Goal: Information Seeking & Learning: Check status

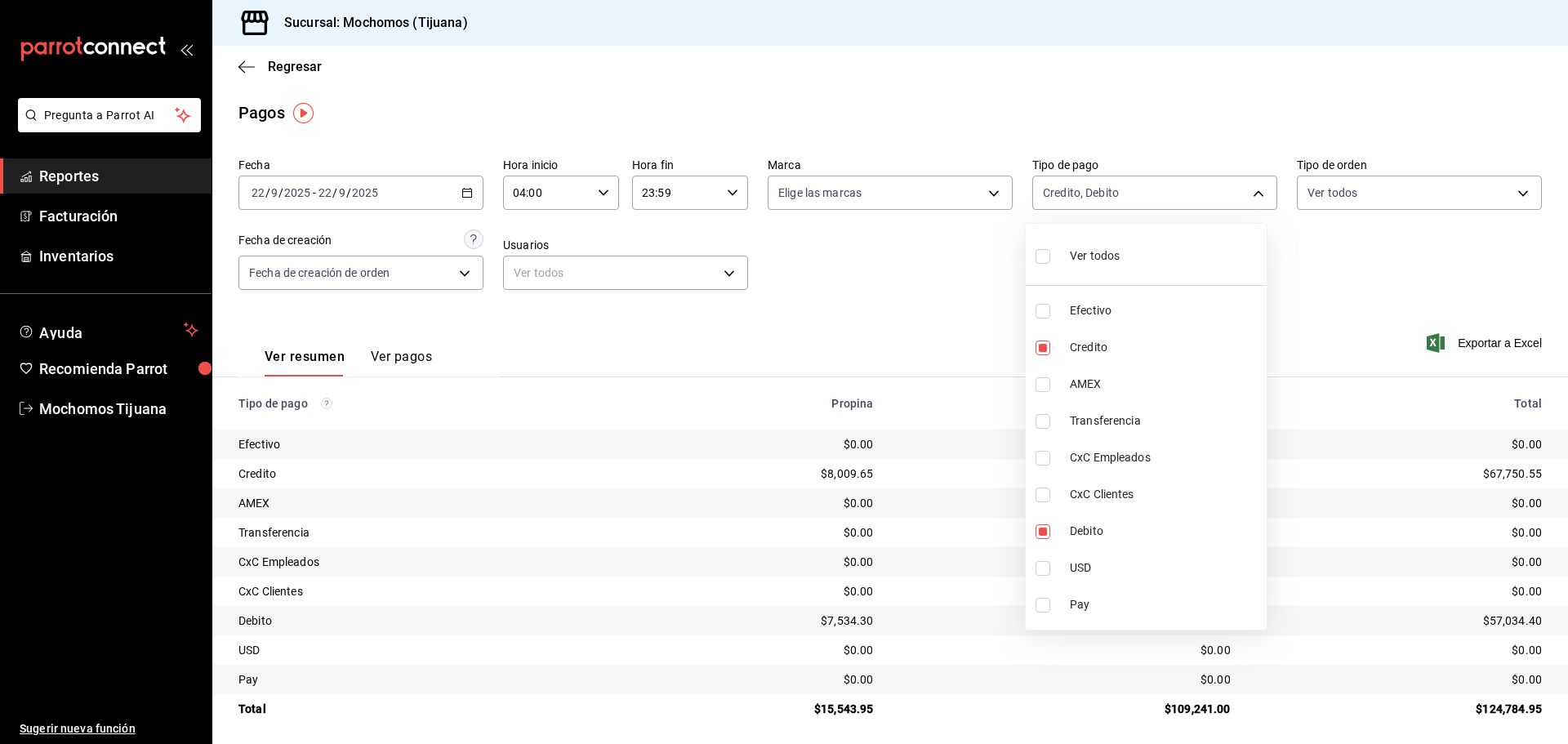
click at [267, 63] on div at bounding box center [784, 372] width 1568 height 744
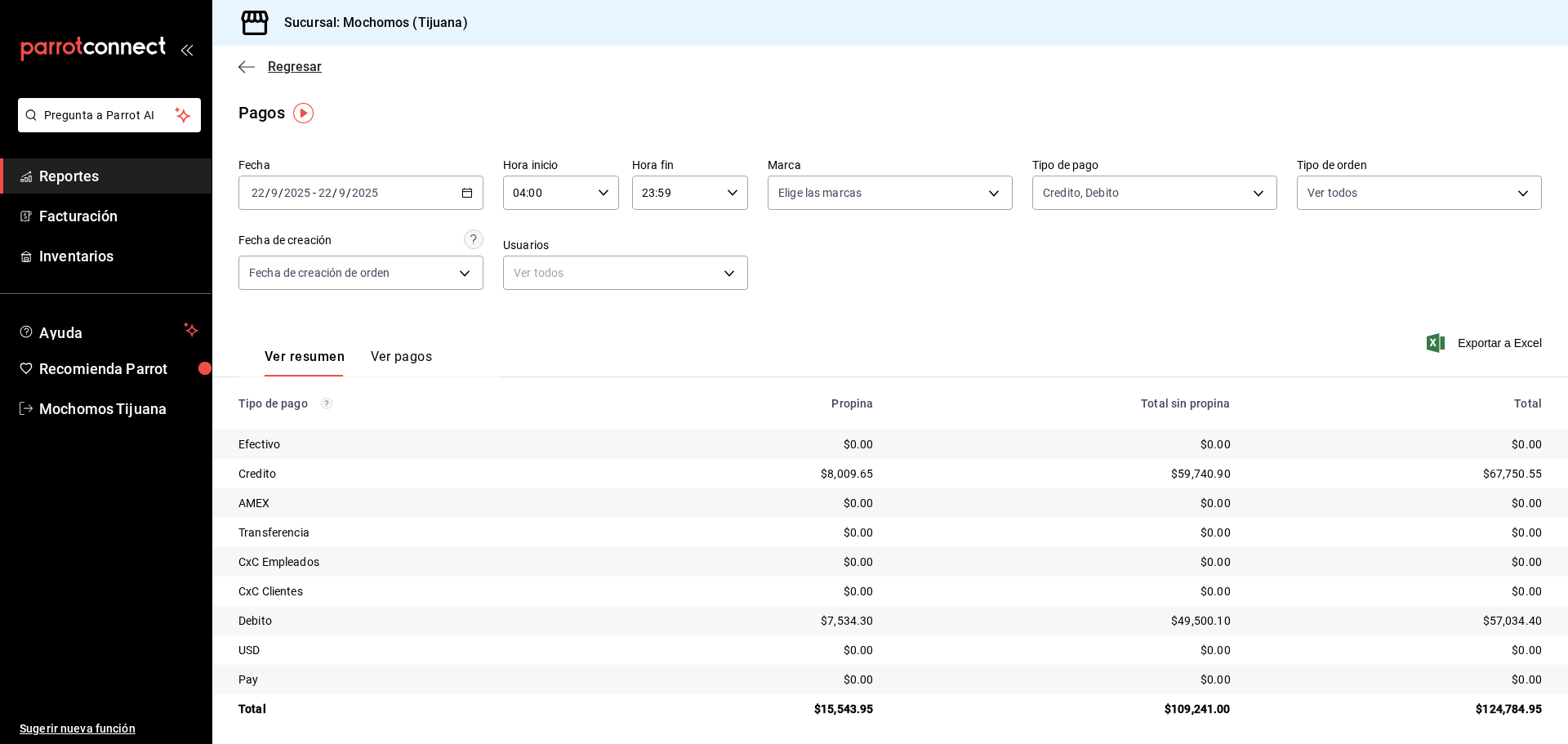
click at [293, 63] on span "Regresar" at bounding box center [294, 66] width 54 height 15
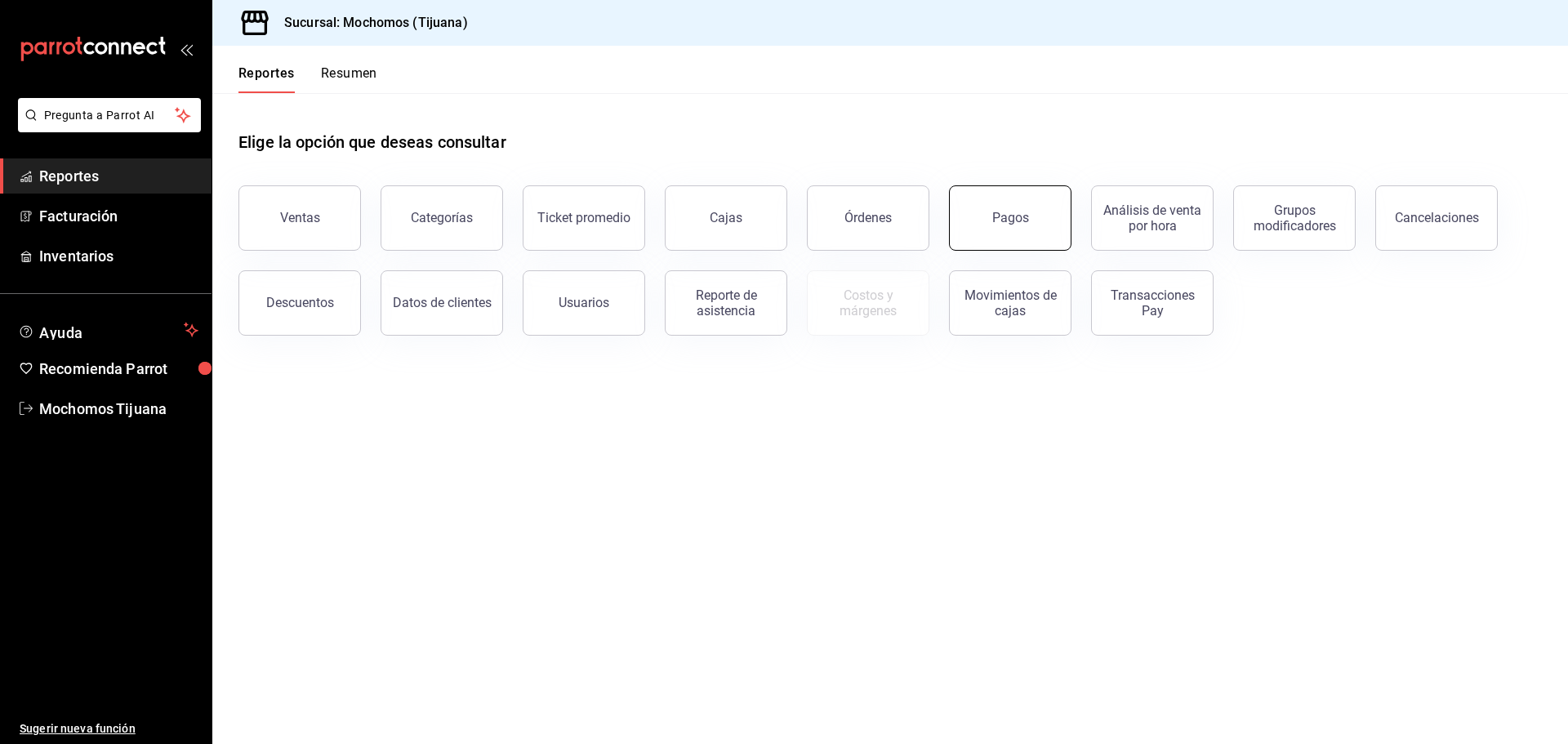
click at [1030, 231] on button "Pagos" at bounding box center [1010, 218] width 122 height 66
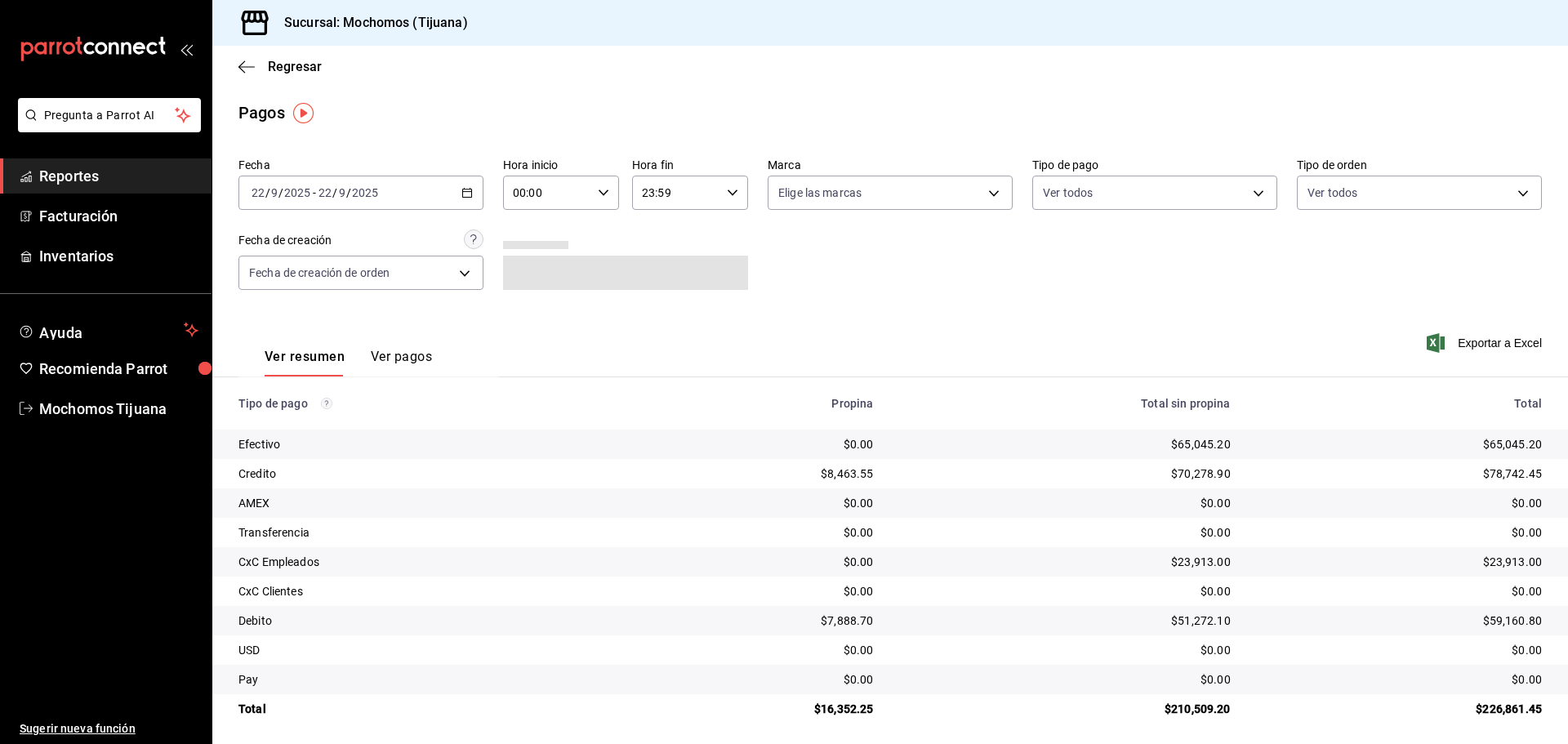
click at [598, 194] on icon "button" at bounding box center [603, 192] width 12 height 12
click at [544, 313] on span "04" at bounding box center [529, 310] width 31 height 13
type input "04:00"
click at [723, 192] on div at bounding box center [784, 372] width 1568 height 744
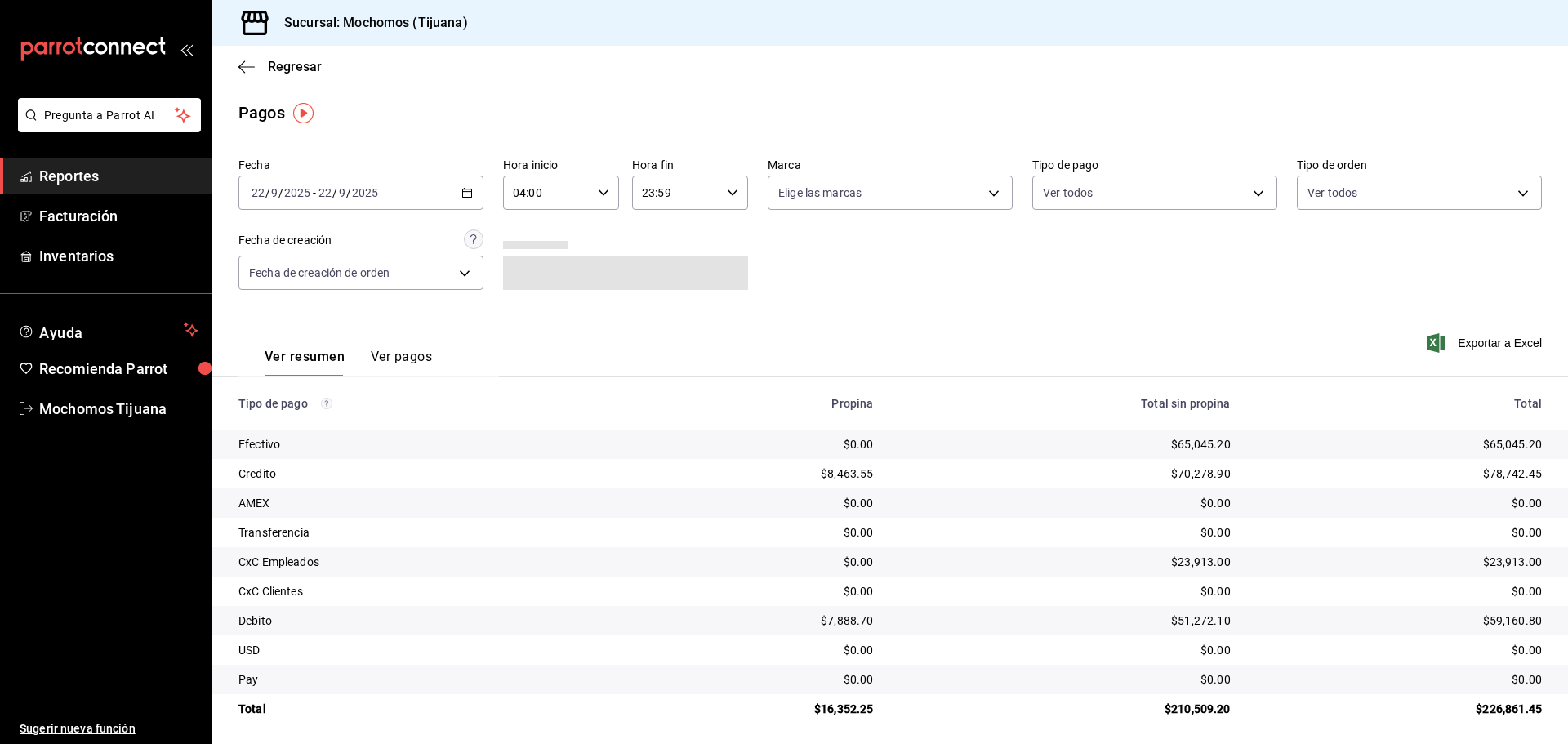
click at [727, 192] on icon "button" at bounding box center [732, 192] width 12 height 12
click at [649, 312] on span "04" at bounding box center [656, 316] width 31 height 13
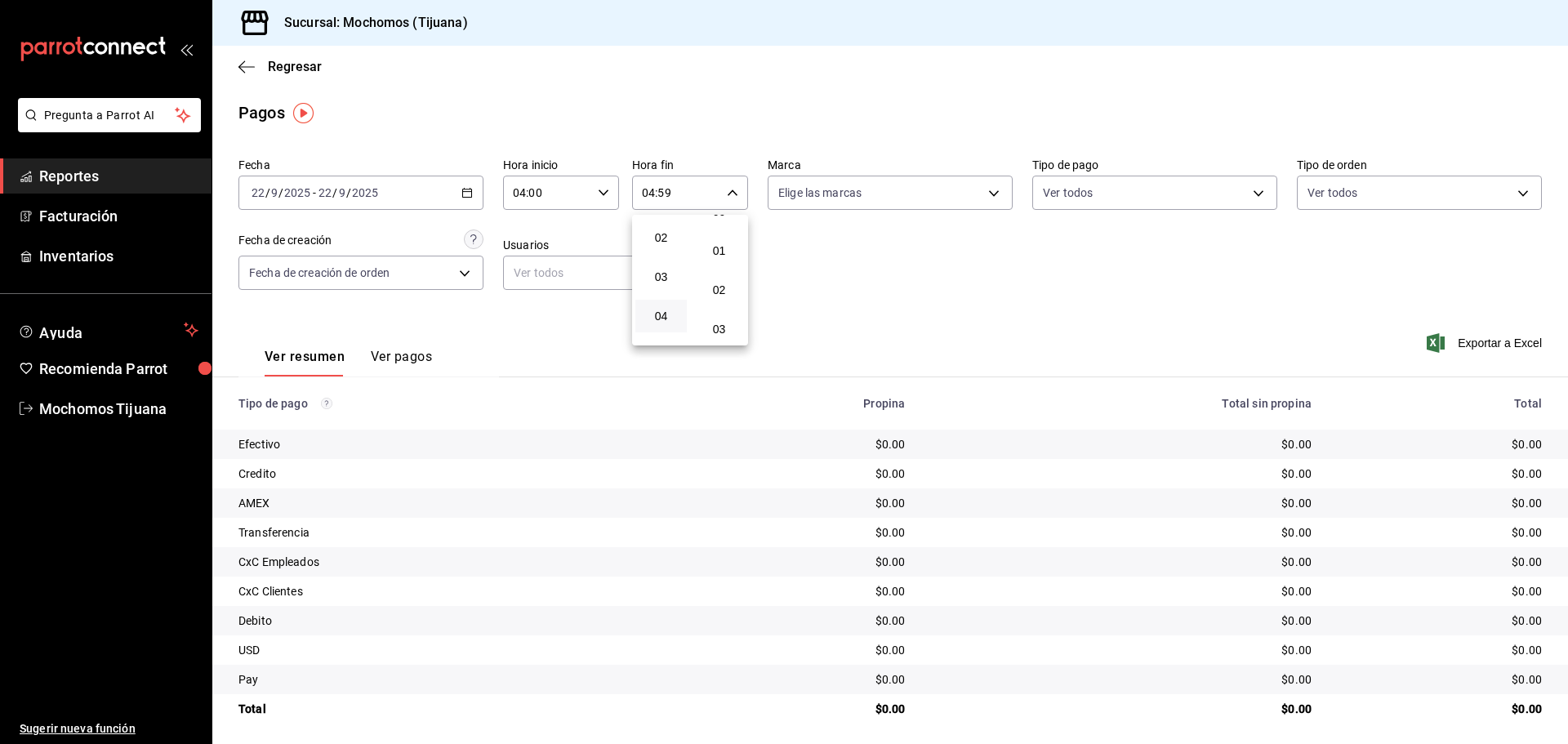
scroll to position [16, 0]
click at [720, 221] on span "00" at bounding box center [718, 218] width 31 height 13
type input "04:00"
click at [1251, 195] on div at bounding box center [784, 372] width 1568 height 744
click at [1251, 195] on body "Pregunta a Parrot AI Reportes Facturación Inventarios Ayuda Recomienda Parrot M…" at bounding box center [784, 372] width 1568 height 744
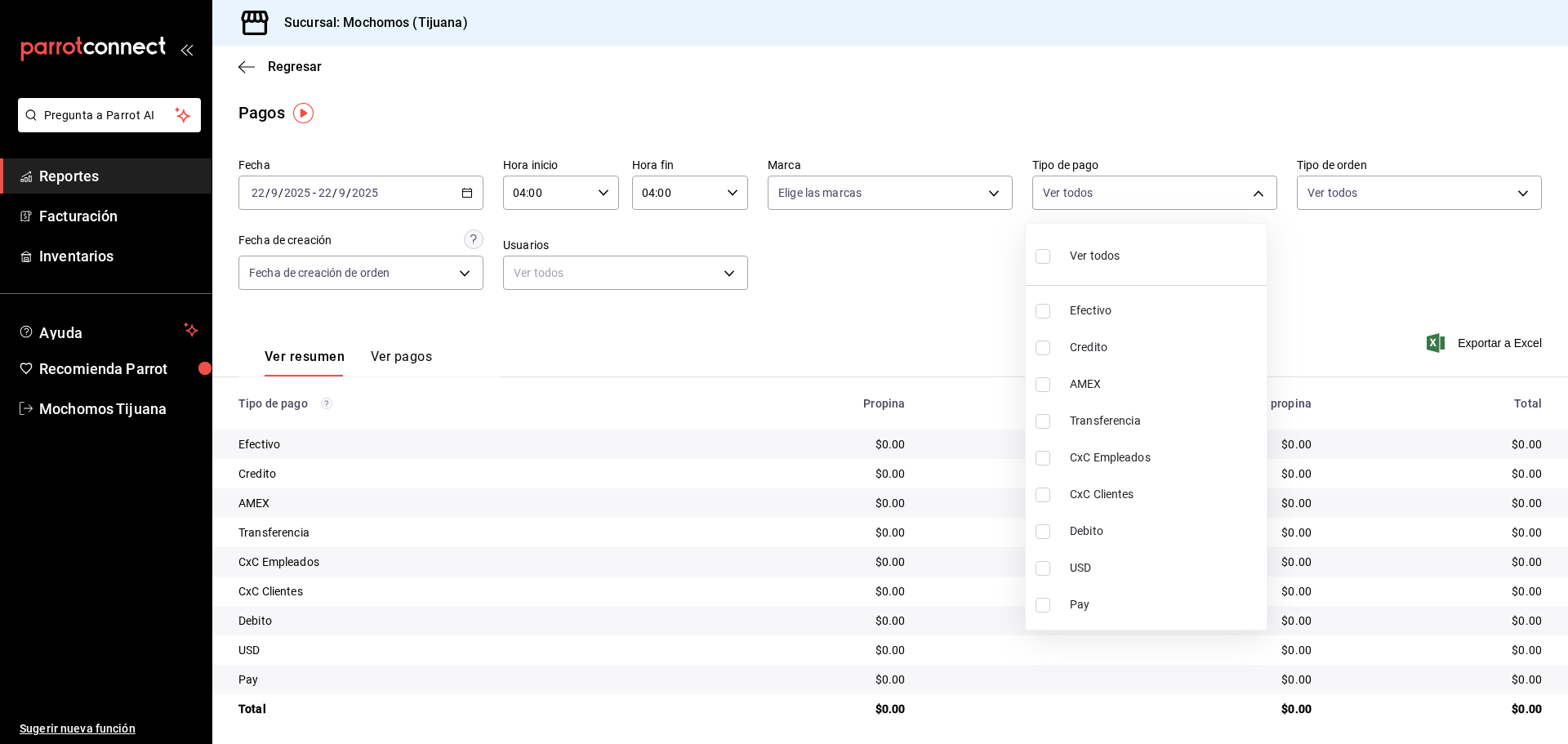
click at [1178, 354] on span "Credito" at bounding box center [1165, 347] width 190 height 17
type input "a27a072c-b141-4985-9f83-ae60dbe2196b"
checkbox input "true"
click at [1164, 529] on span "Debito" at bounding box center [1172, 530] width 190 height 17
type input "a27a072c-b141-4985-9f83-ae60dbe2196b,b7370aa5-450f-4a05-bab4-2784151f97fb"
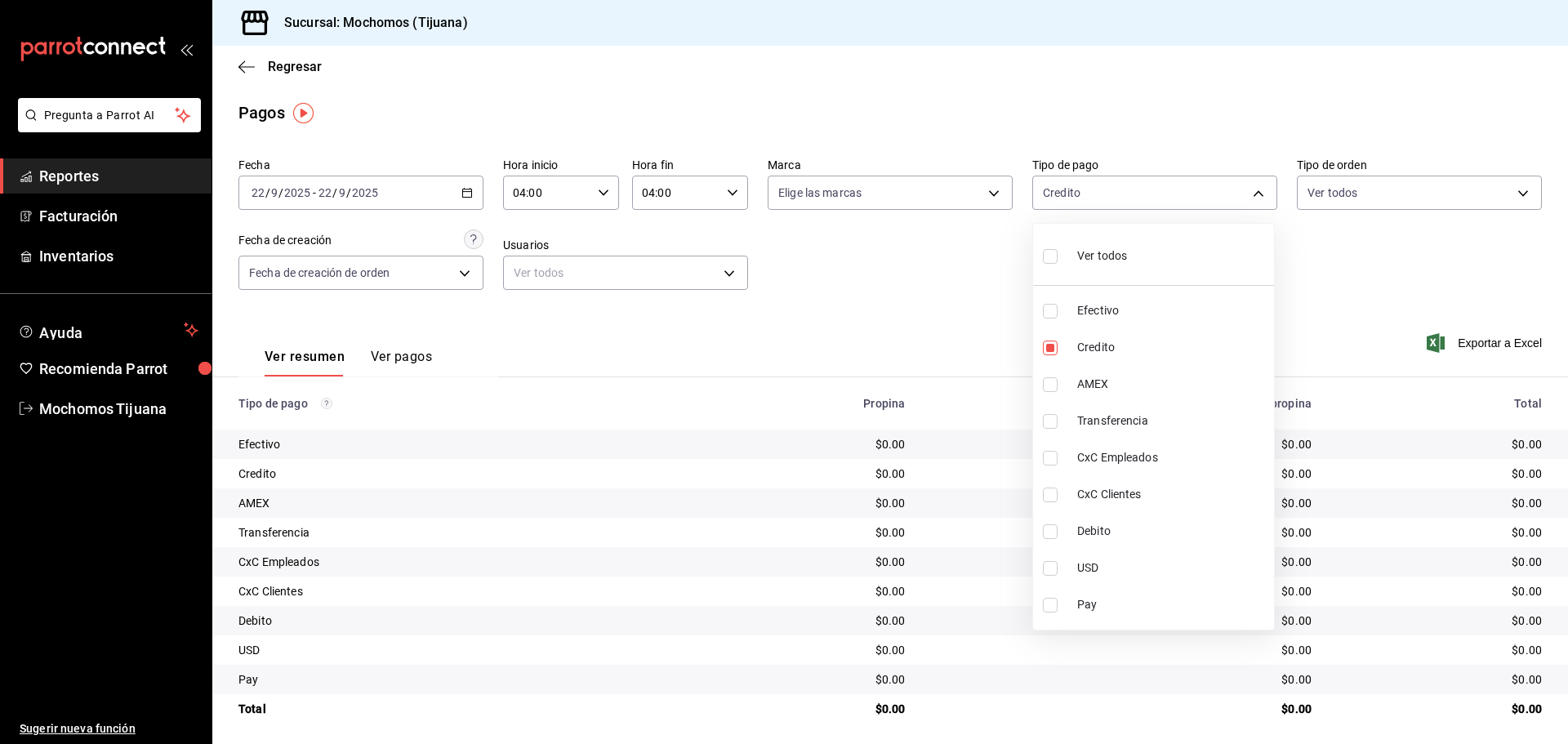
checkbox input "true"
click at [1318, 284] on div at bounding box center [784, 372] width 1568 height 744
click at [467, 192] on \(Stroke\) "button" at bounding box center [468, 191] width 9 height 1
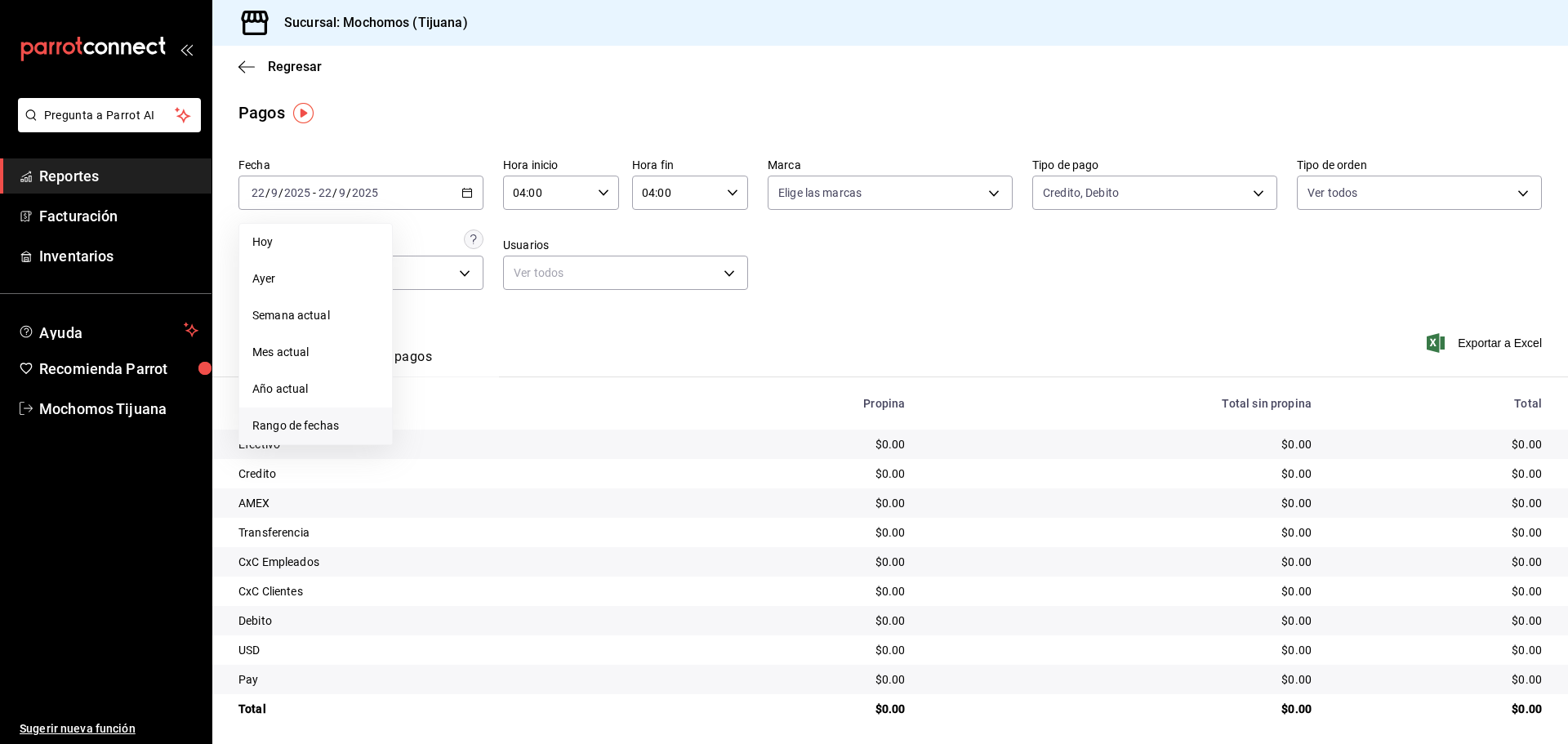
click at [329, 424] on span "Rango de fechas" at bounding box center [315, 425] width 127 height 17
click at [432, 412] on abbr "22" at bounding box center [426, 408] width 11 height 12
click at [728, 193] on icon "button" at bounding box center [732, 192] width 12 height 12
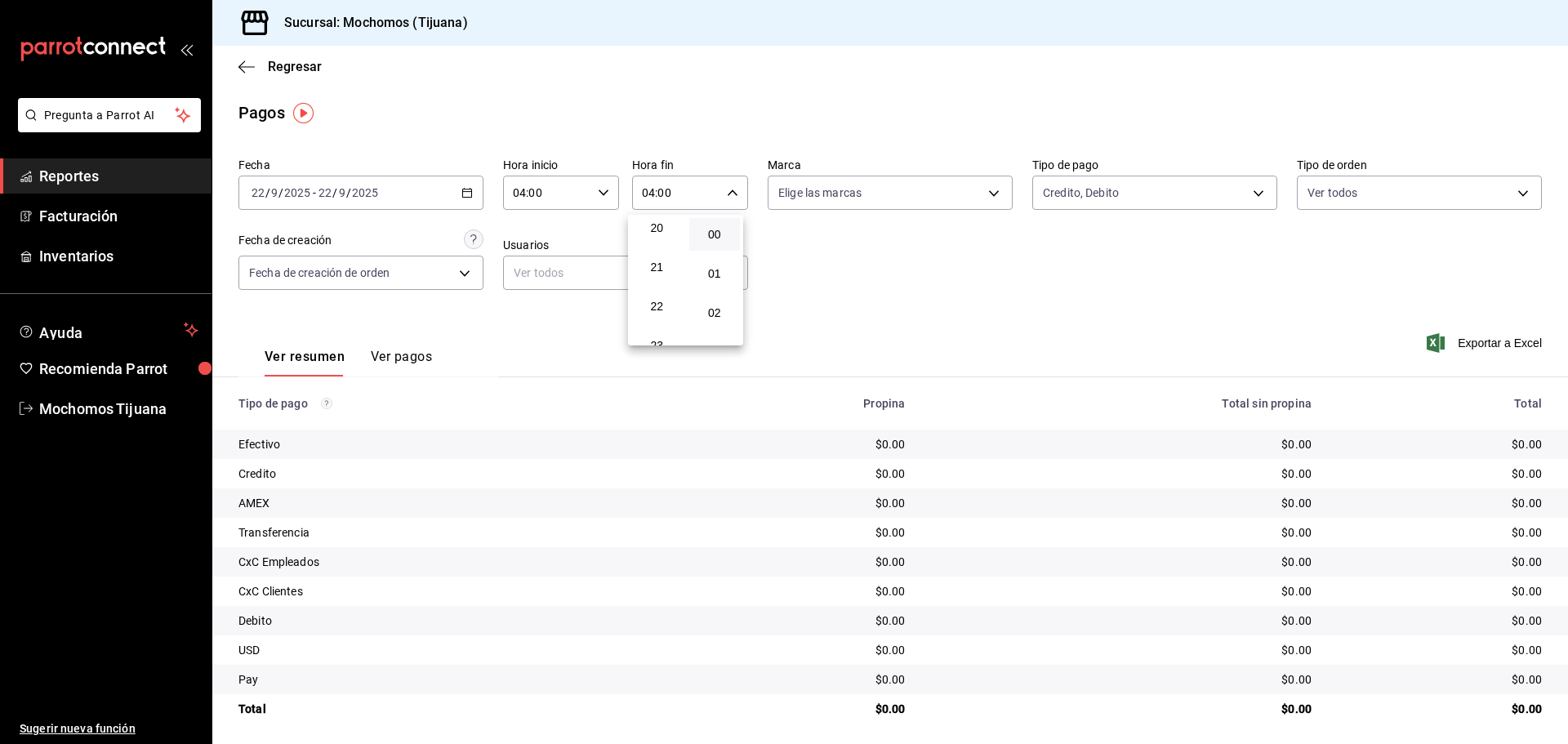
scroll to position [810, 0]
click at [654, 327] on span "23" at bounding box center [656, 326] width 31 height 13
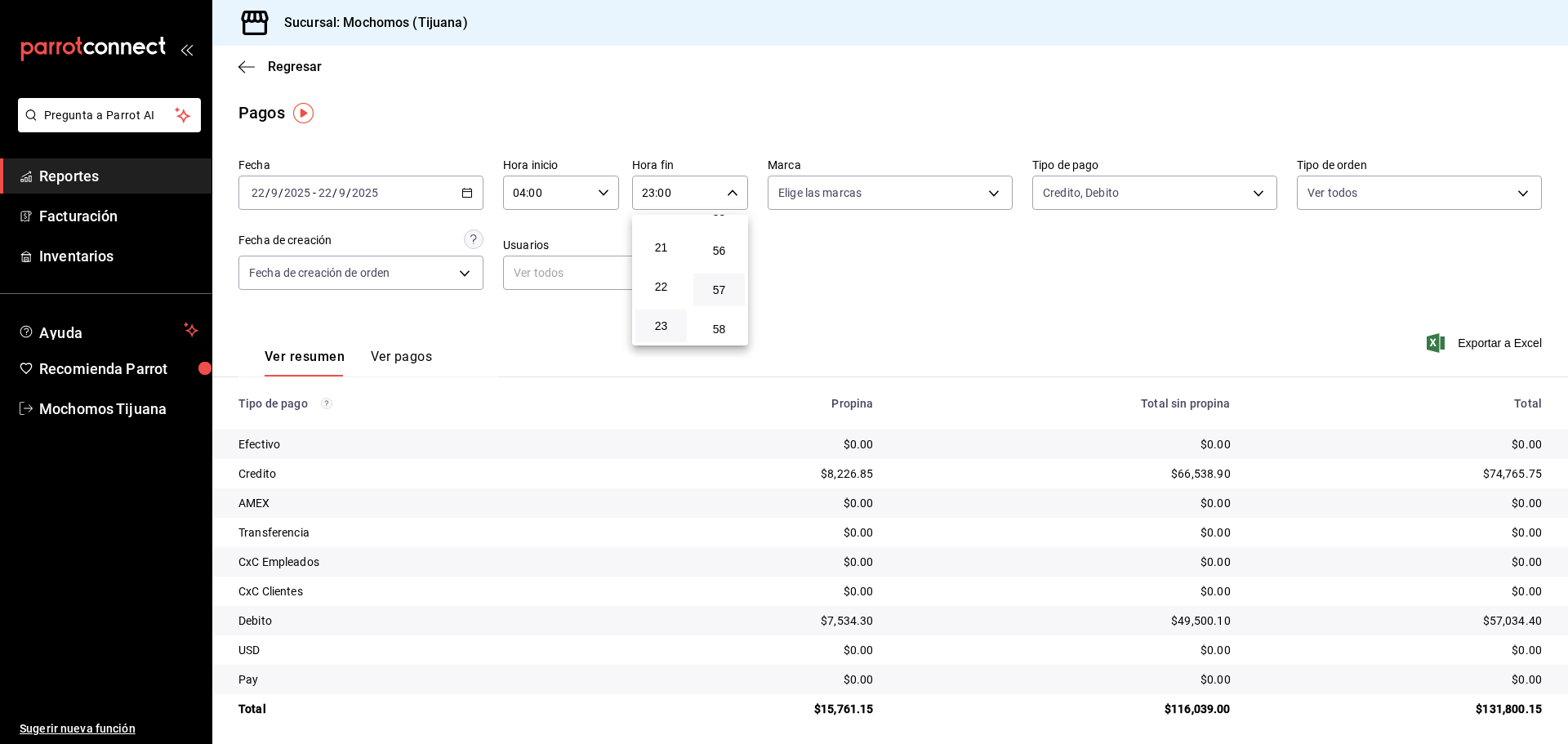
scroll to position [2221, 0]
click at [722, 330] on span "59" at bounding box center [718, 326] width 31 height 13
type input "23:59"
click at [249, 63] on div at bounding box center [784, 372] width 1568 height 744
click at [249, 63] on icon "button" at bounding box center [247, 66] width 16 height 14
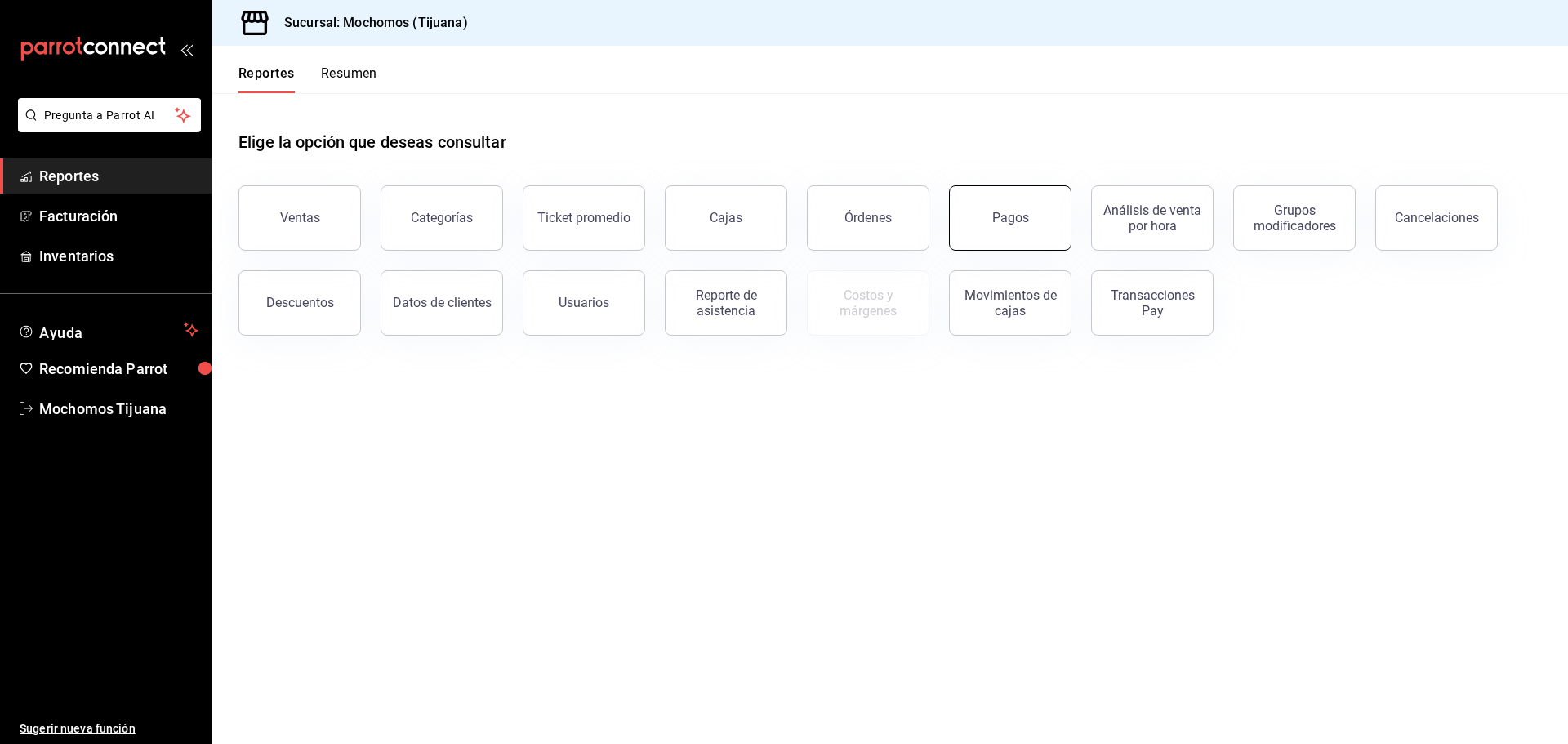
click at [1009, 215] on div "Pagos" at bounding box center [1010, 217] width 37 height 15
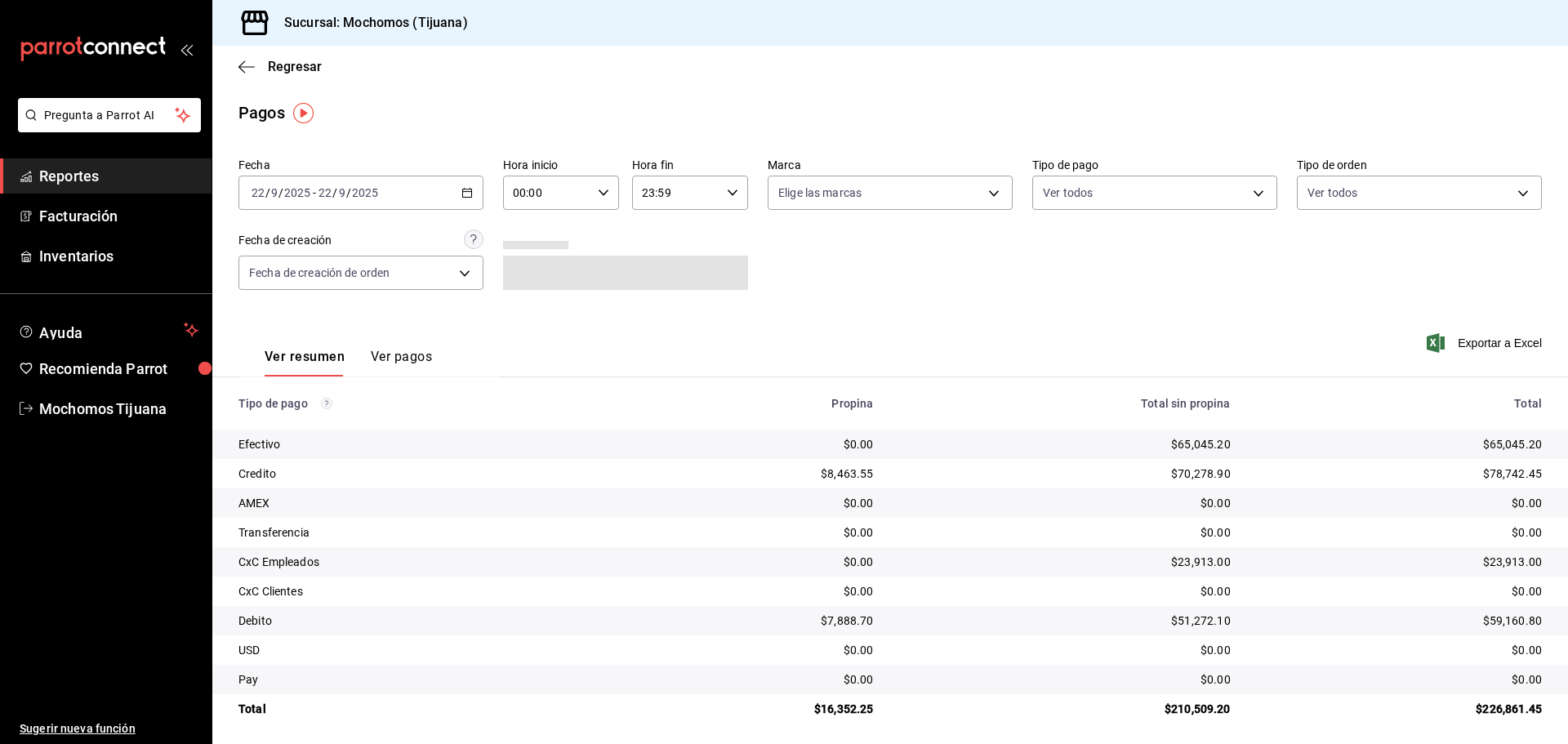
click at [458, 194] on div "[DATE] [DATE] - [DATE] [DATE]" at bounding box center [361, 193] width 245 height 34
click at [364, 420] on span "Rango de fechas" at bounding box center [315, 425] width 127 height 17
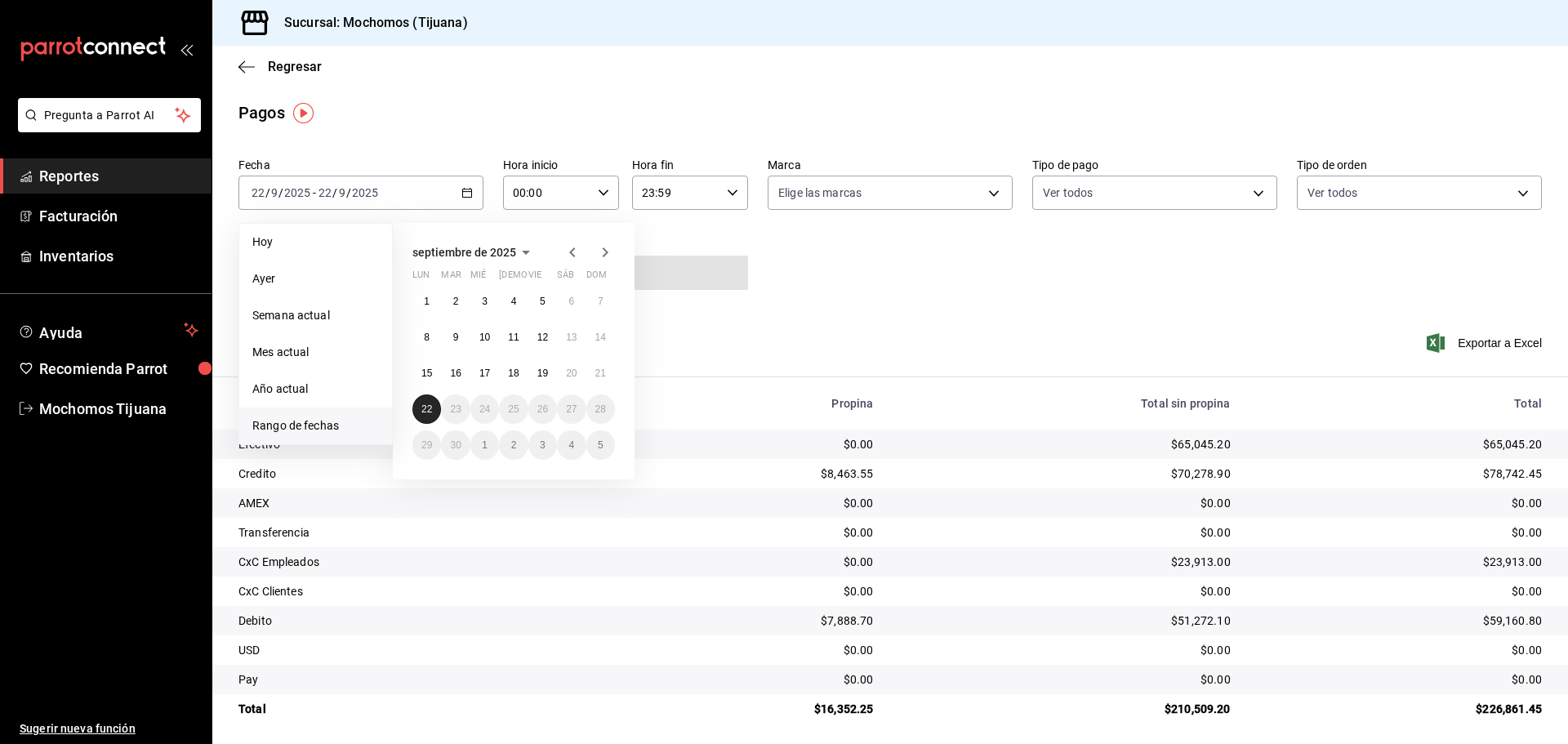
click at [422, 407] on abbr "22" at bounding box center [426, 408] width 11 height 12
click at [439, 407] on button "22" at bounding box center [426, 408] width 29 height 30
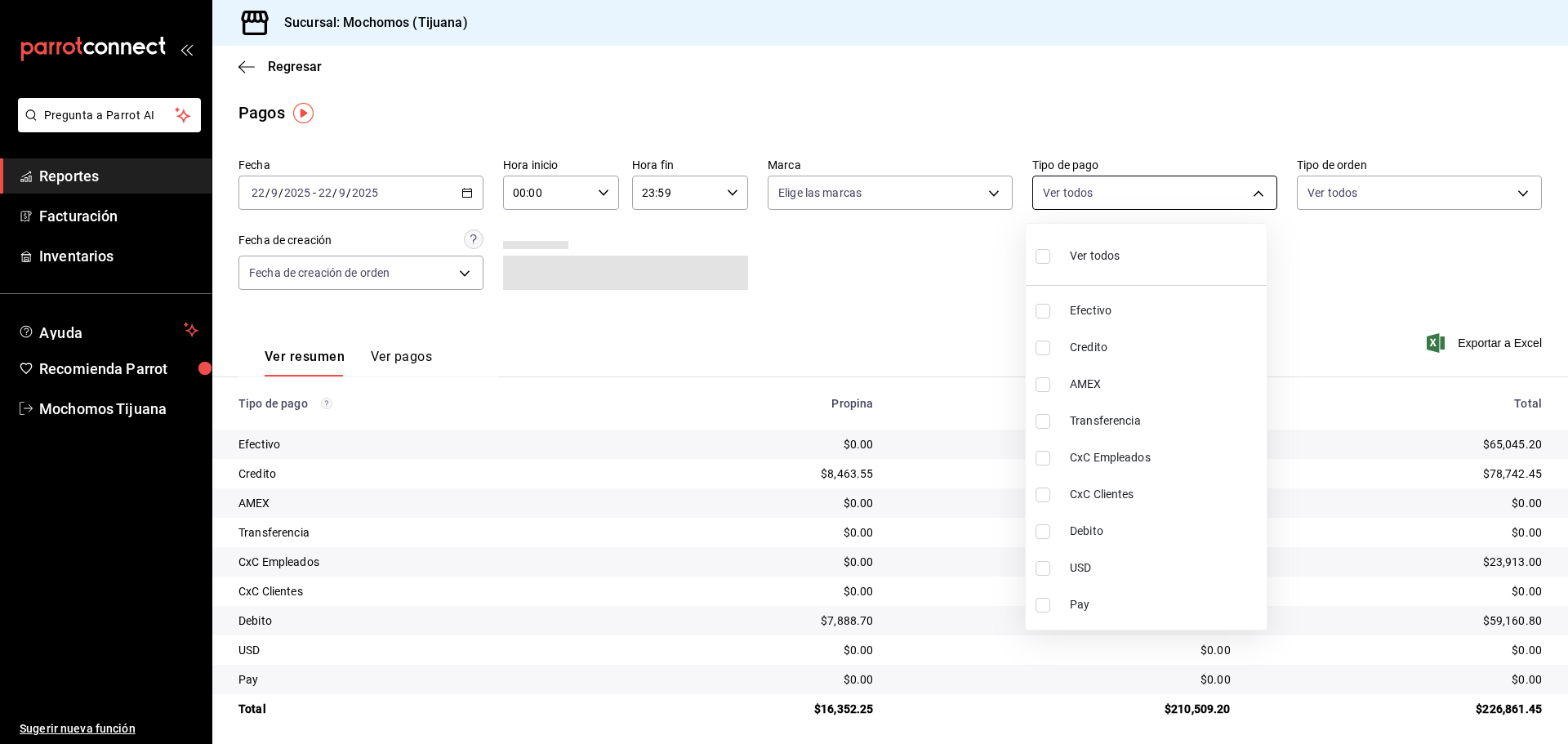
click at [1243, 186] on body "Pregunta a Parrot AI Reportes Facturación Inventarios Ayuda Recomienda Parrot M…" at bounding box center [784, 372] width 1568 height 744
click at [1099, 338] on li "Credito" at bounding box center [1146, 347] width 241 height 37
type input "a27a072c-b141-4985-9f83-ae60dbe2196b"
checkbox input "true"
click at [1138, 521] on li "Debito" at bounding box center [1153, 530] width 241 height 37
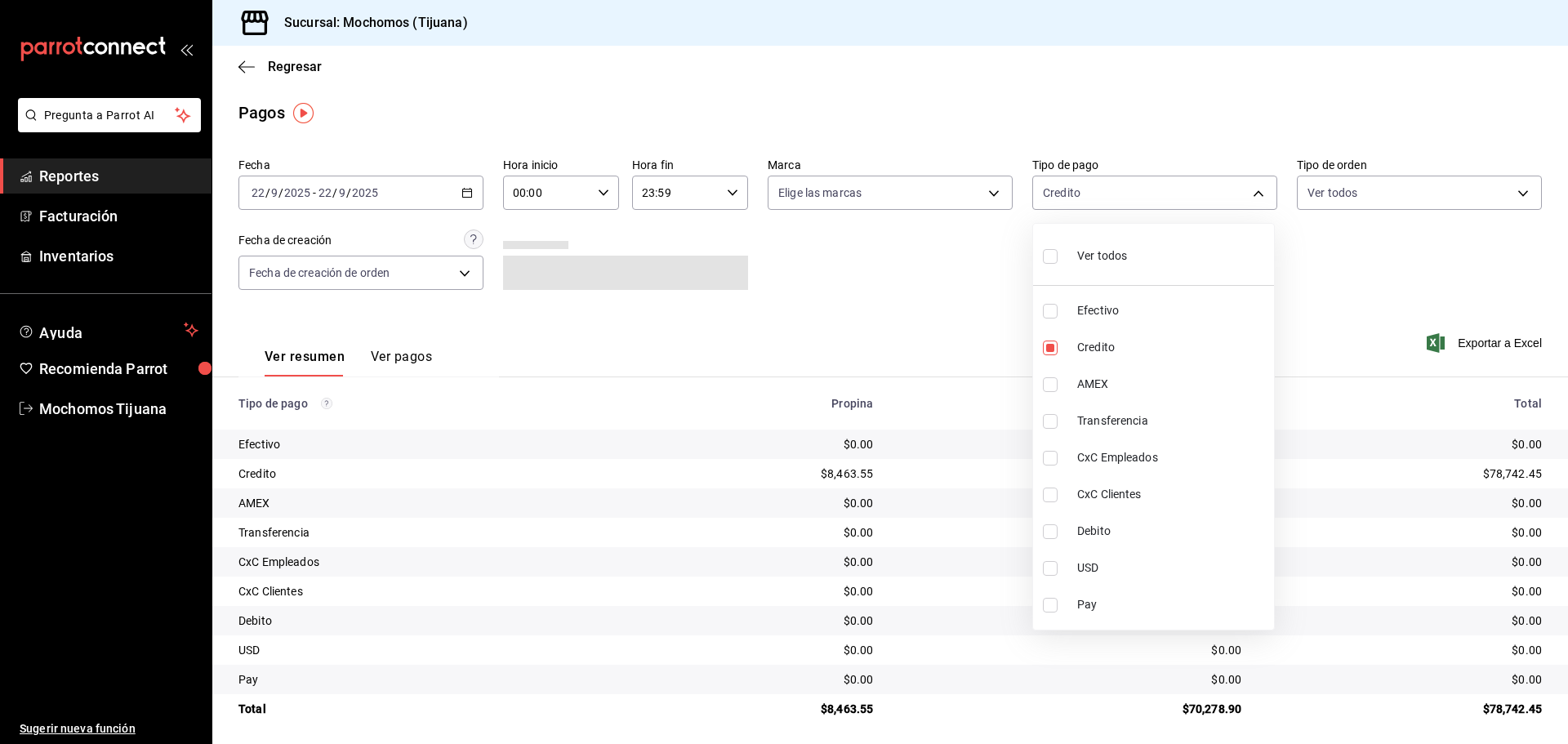
type input "a27a072c-b141-4985-9f83-ae60dbe2196b,b7370aa5-450f-4a05-bab4-2784151f97fb"
checkbox input "true"
click at [889, 354] on div at bounding box center [784, 372] width 1568 height 744
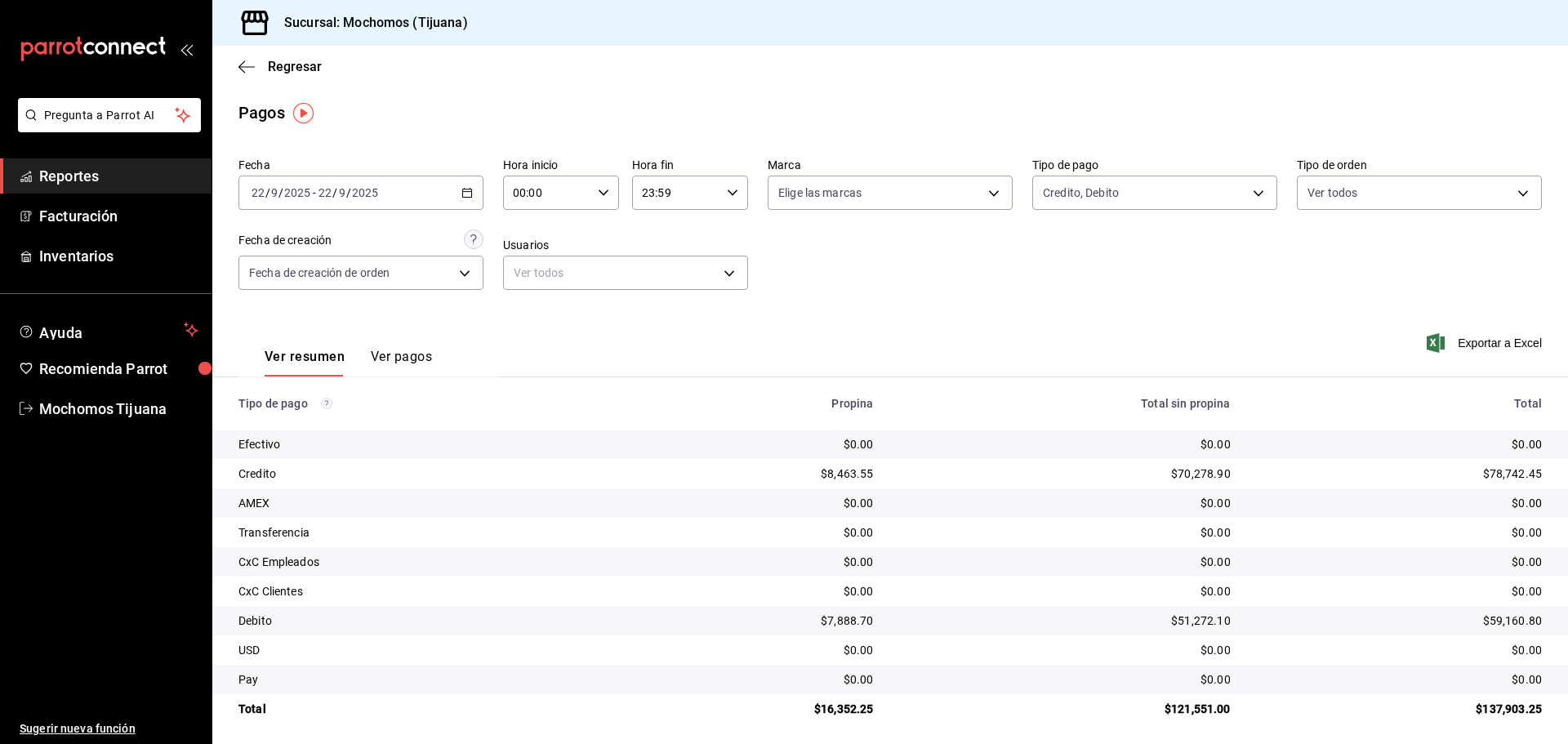
click at [464, 192] on \(Stroke\) "button" at bounding box center [468, 191] width 9 height 1
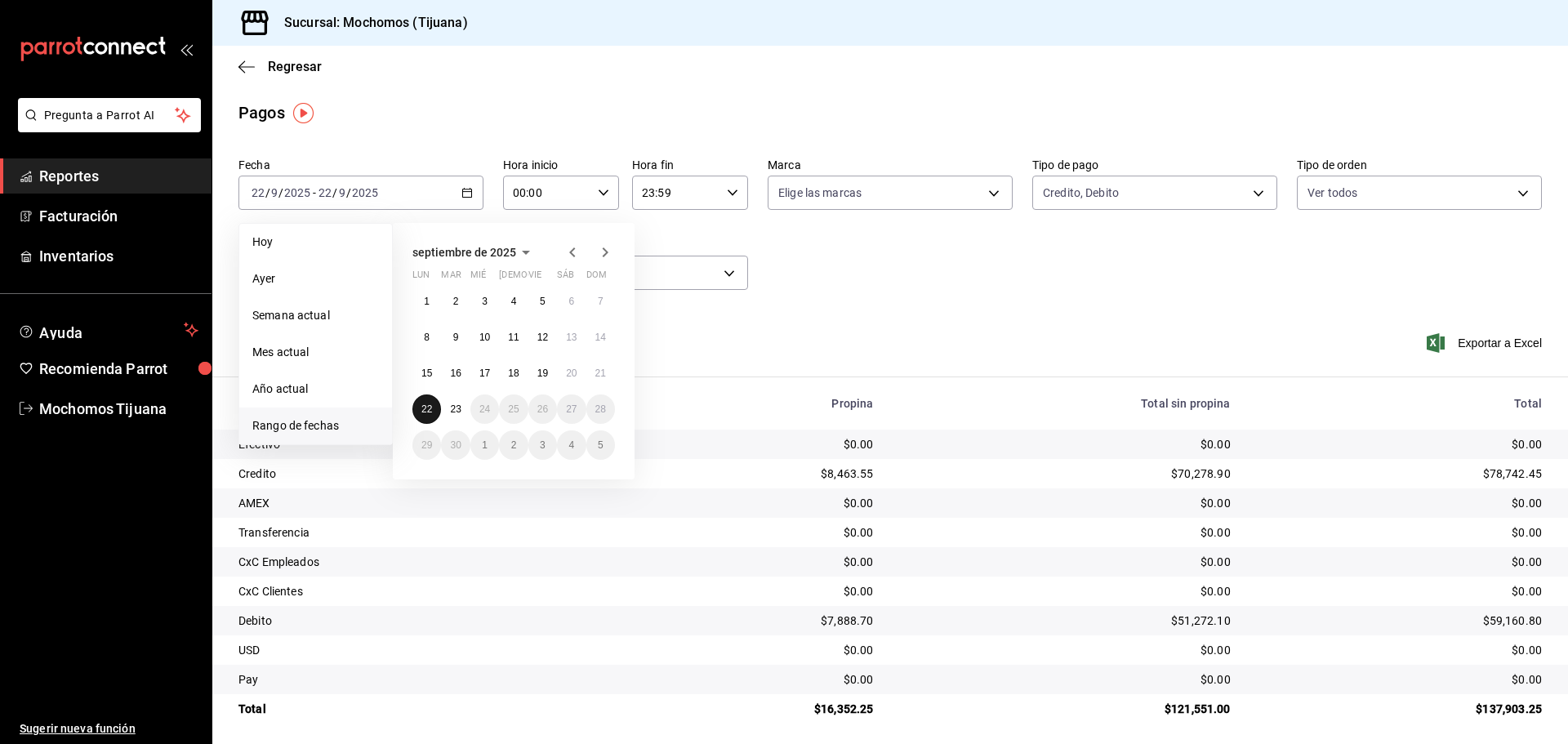
click at [430, 409] on abbr "22" at bounding box center [426, 408] width 11 height 12
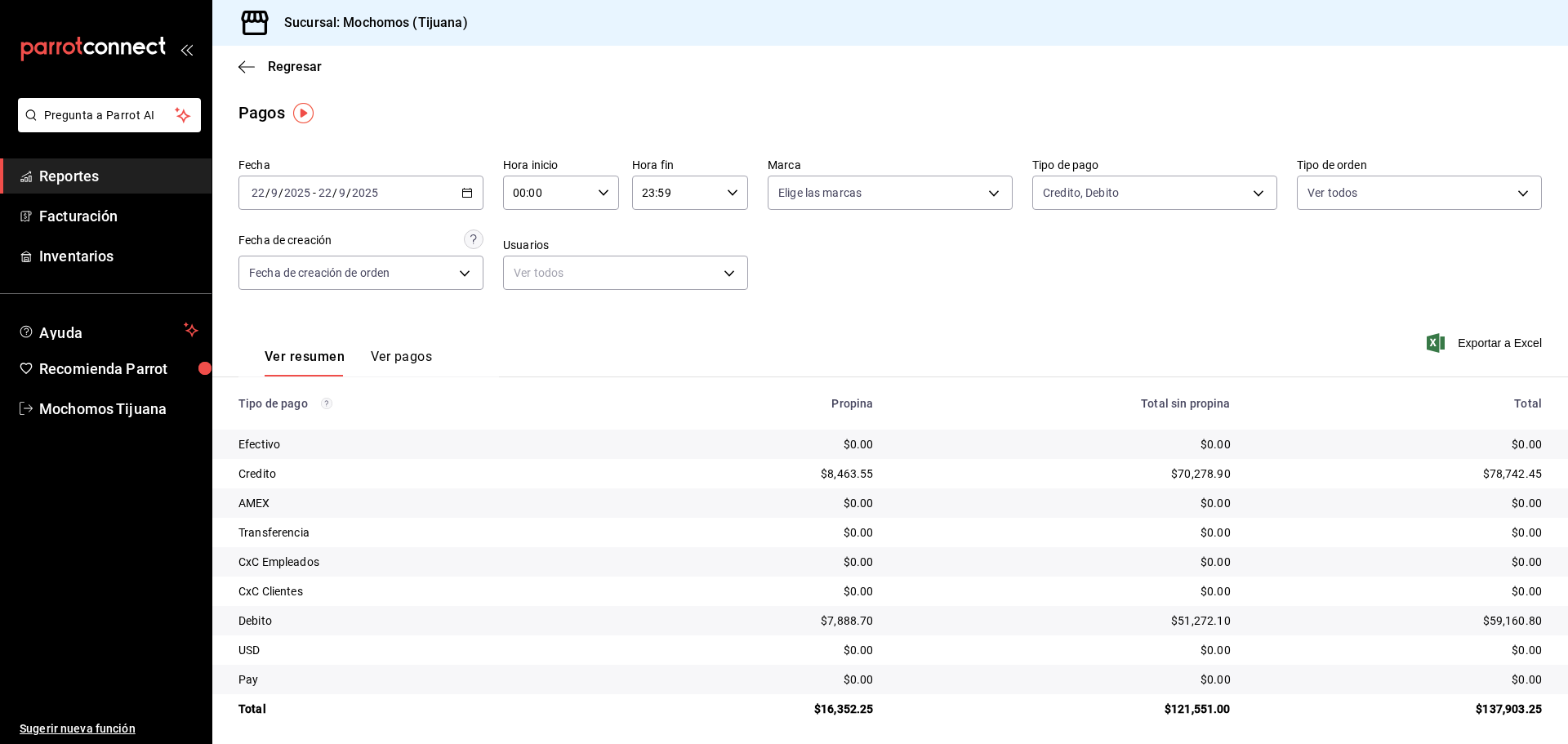
click at [246, 58] on div "Regresar" at bounding box center [890, 66] width 1355 height 41
click at [276, 69] on span "Regresar" at bounding box center [294, 66] width 54 height 15
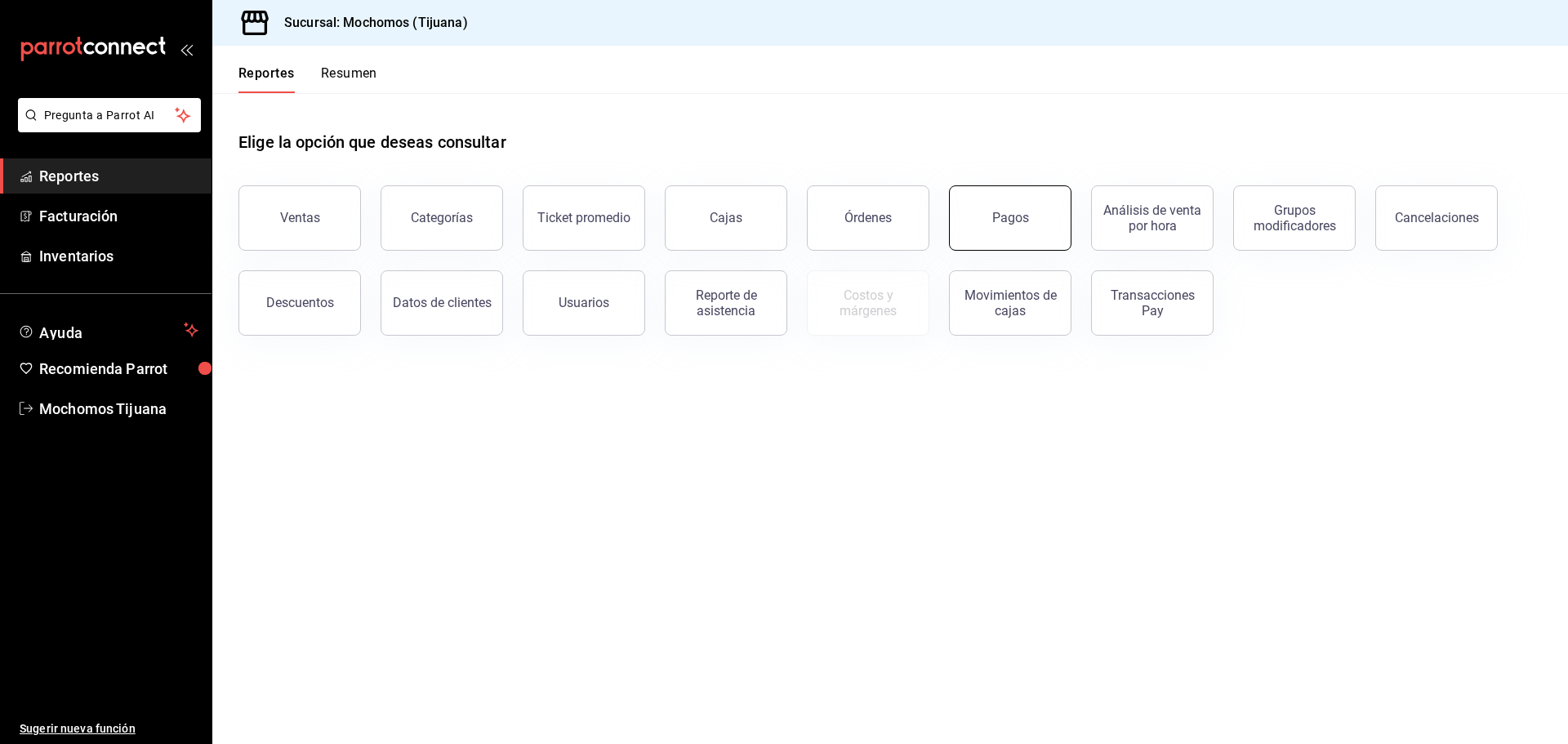
click at [1062, 213] on button "Pagos" at bounding box center [1010, 218] width 122 height 66
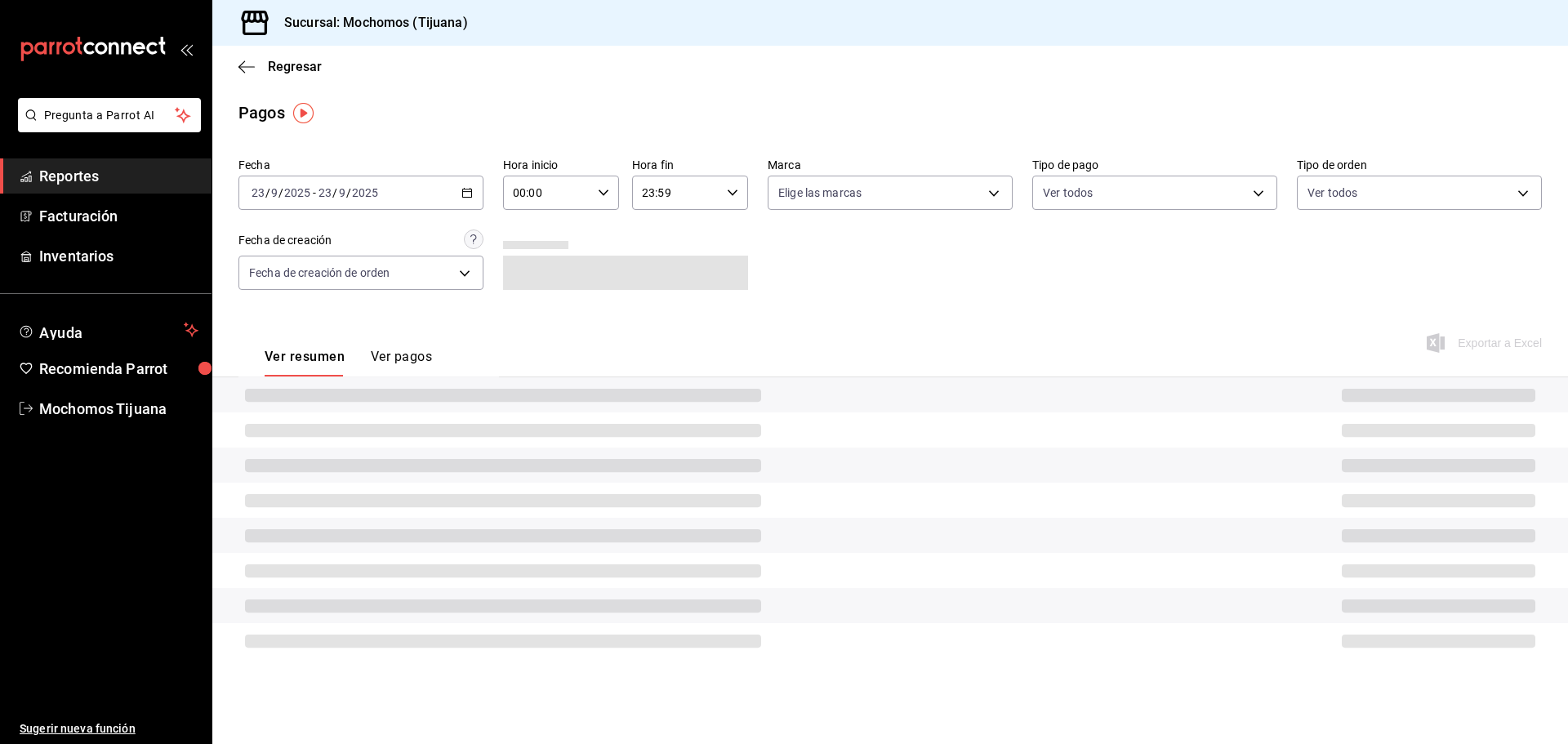
click at [466, 197] on \(Stroke\) "button" at bounding box center [467, 193] width 10 height 9
click at [319, 418] on span "Rango de fechas" at bounding box center [315, 425] width 127 height 17
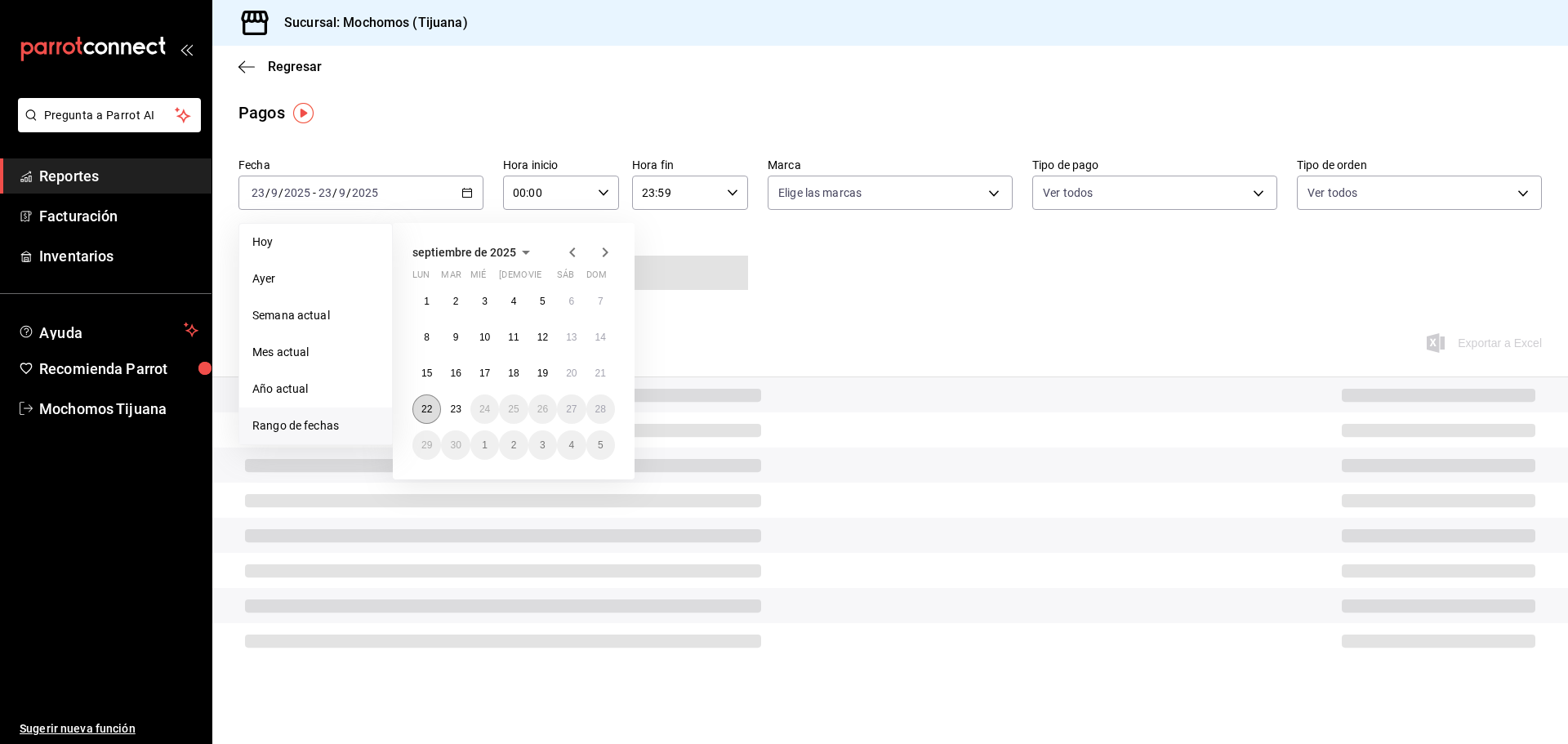
click at [438, 407] on button "22" at bounding box center [426, 408] width 29 height 30
click at [446, 408] on button "23" at bounding box center [455, 408] width 29 height 30
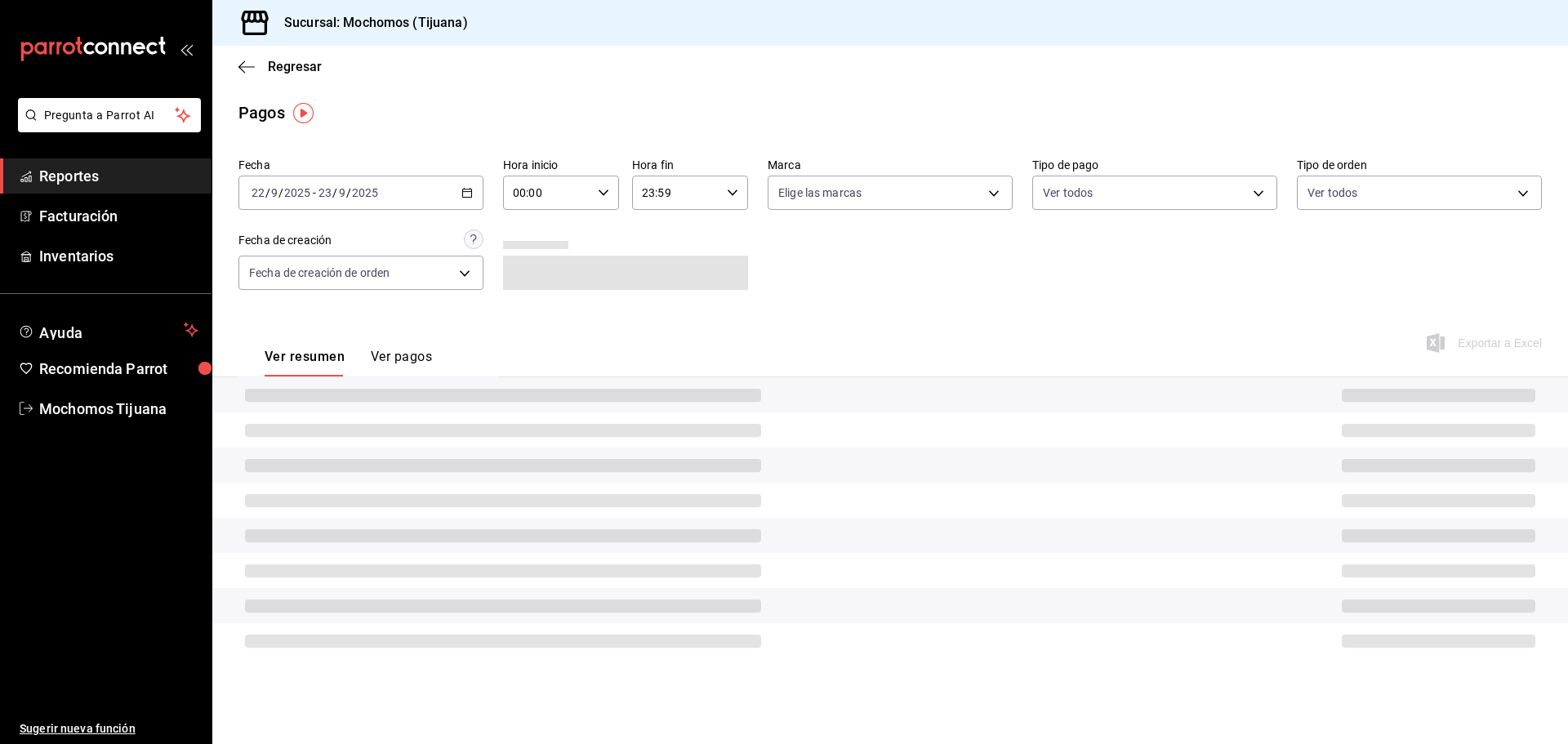
click at [600, 195] on icon "button" at bounding box center [603, 192] width 12 height 12
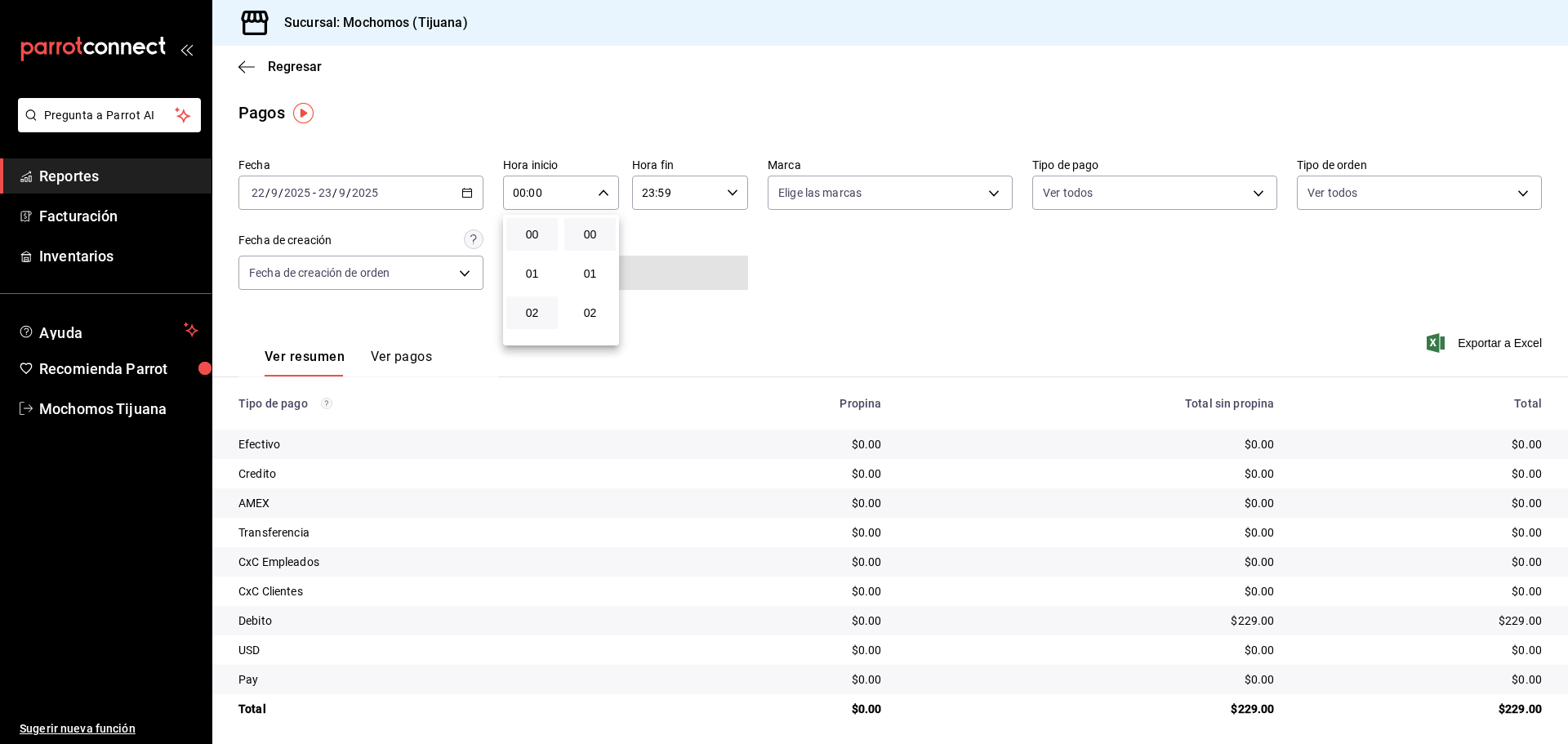
scroll to position [82, 0]
click at [548, 305] on button "04" at bounding box center [531, 310] width 51 height 32
type input "04:00"
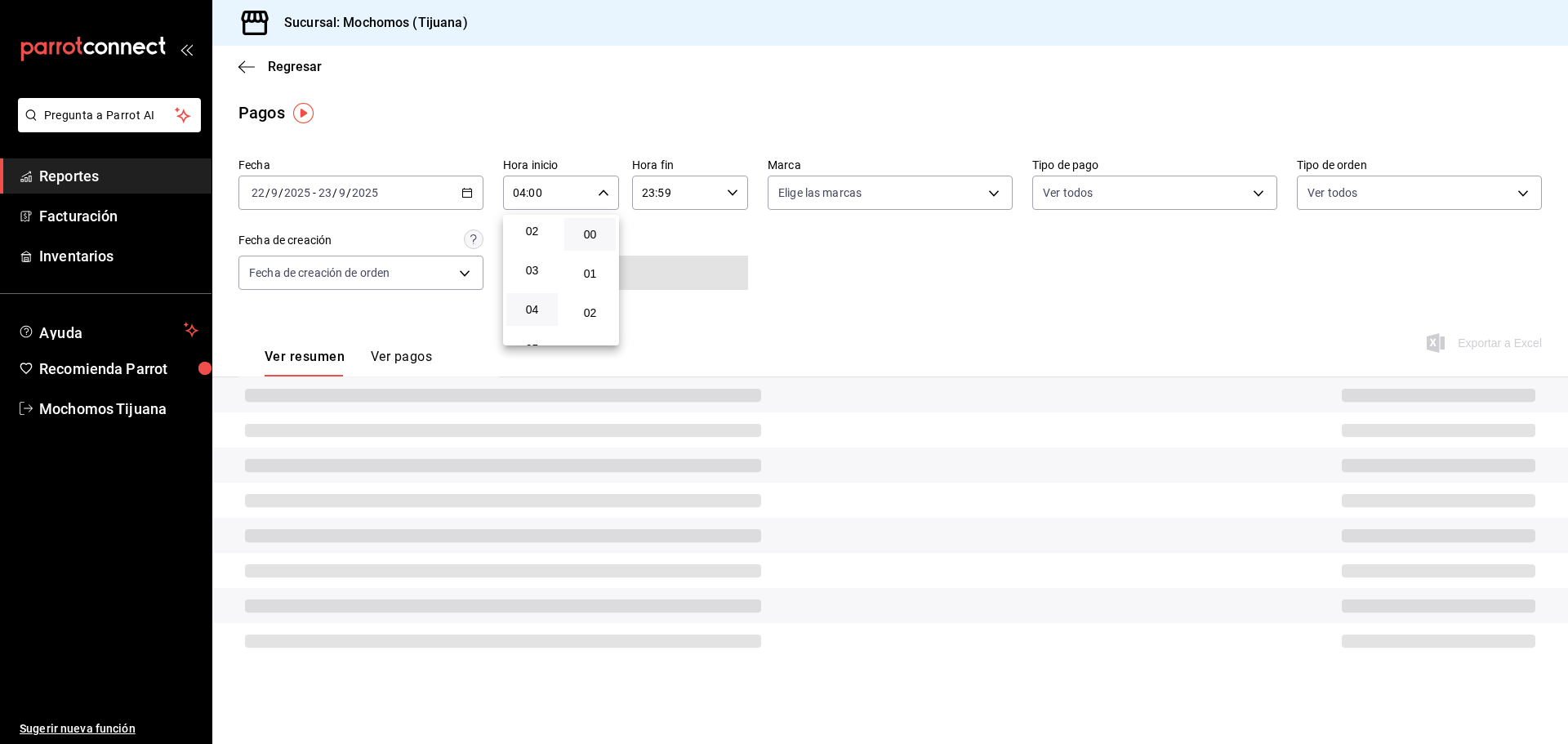
click at [733, 187] on div at bounding box center [784, 372] width 1568 height 744
click at [733, 187] on icon "button" at bounding box center [732, 192] width 12 height 12
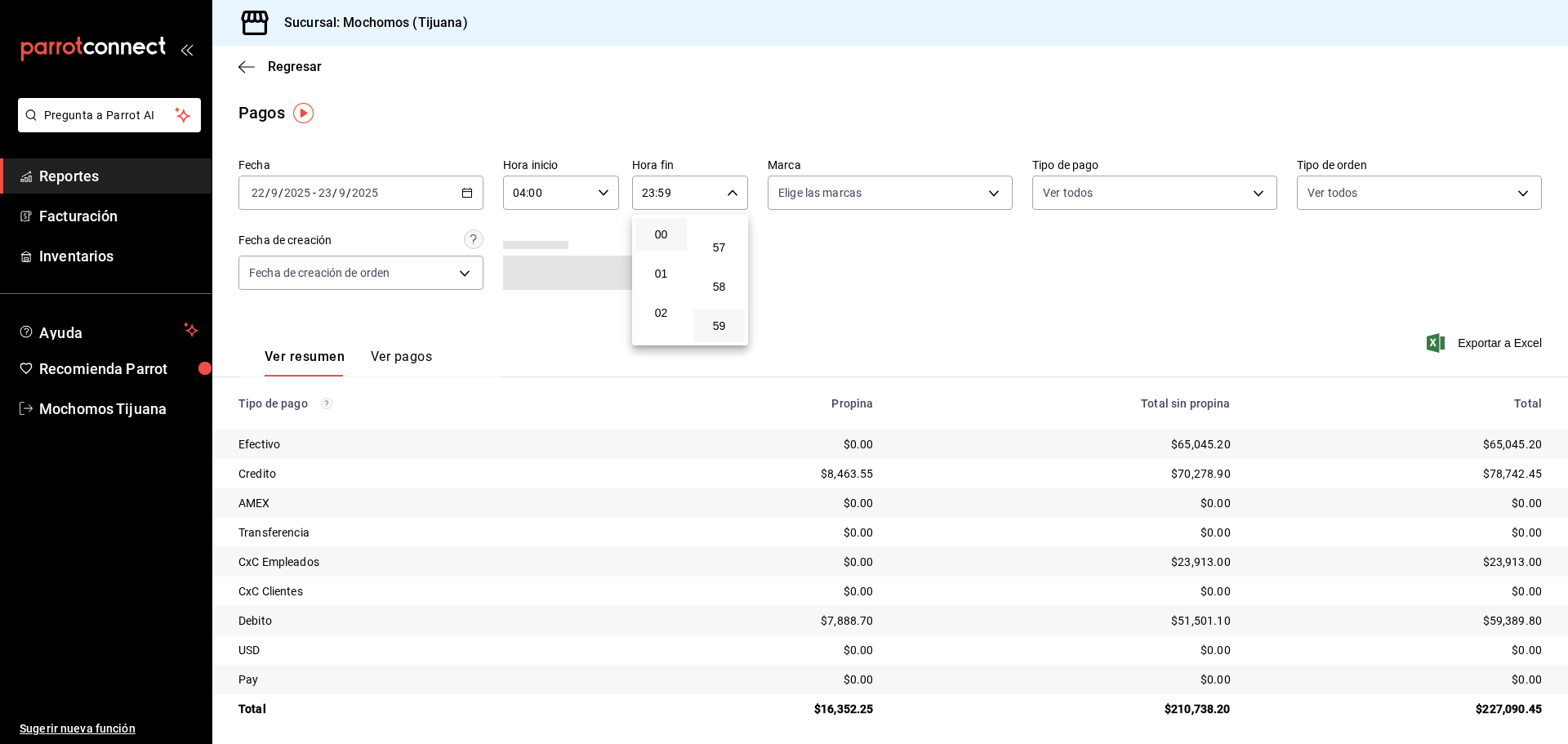
scroll to position [82, 0]
click at [653, 303] on span "04" at bounding box center [661, 310] width 31 height 13
click at [721, 228] on span "00" at bounding box center [718, 234] width 31 height 13
type input "04:00"
click at [1243, 189] on div at bounding box center [784, 372] width 1568 height 744
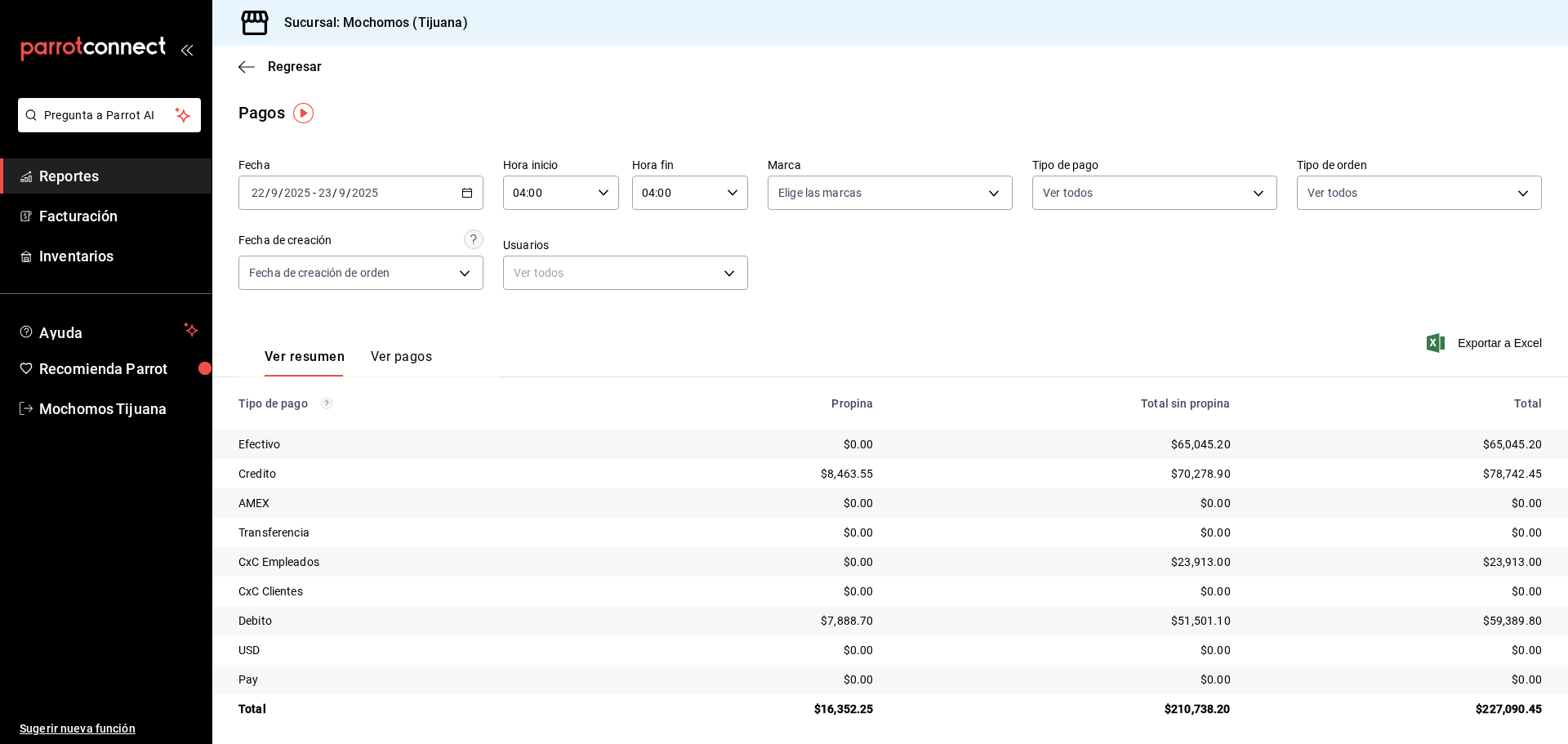
click at [1243, 189] on body "Pregunta a Parrot AI Reportes Facturación Inventarios Ayuda Recomienda Parrot M…" at bounding box center [784, 372] width 1568 height 744
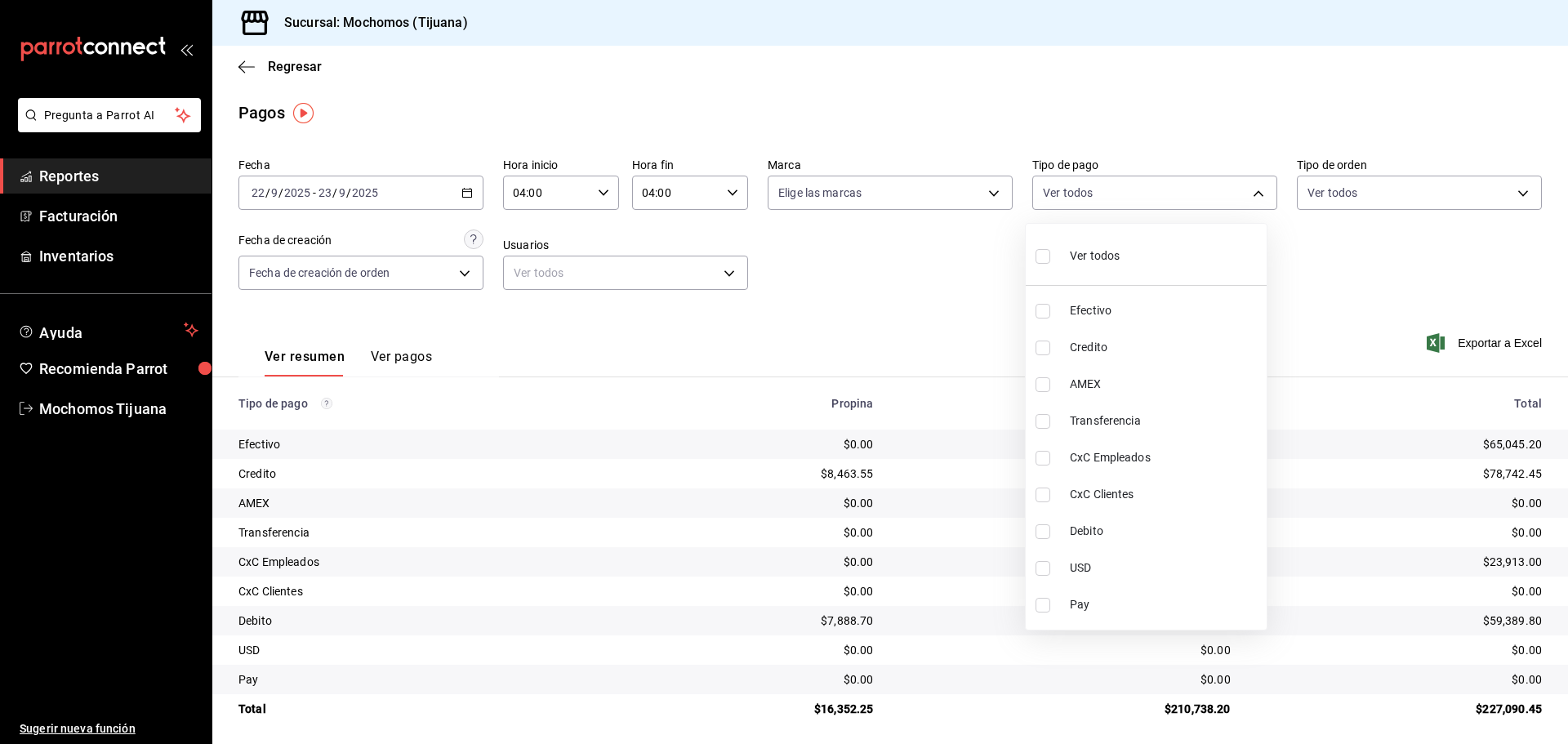
click at [1162, 347] on span "Credito" at bounding box center [1165, 347] width 190 height 17
type input "a27a072c-b141-4985-9f83-ae60dbe2196b"
checkbox input "true"
click at [1117, 530] on span "Debito" at bounding box center [1172, 530] width 190 height 17
type input "a27a072c-b141-4985-9f83-ae60dbe2196b,b7370aa5-450f-4a05-bab4-2784151f97fb"
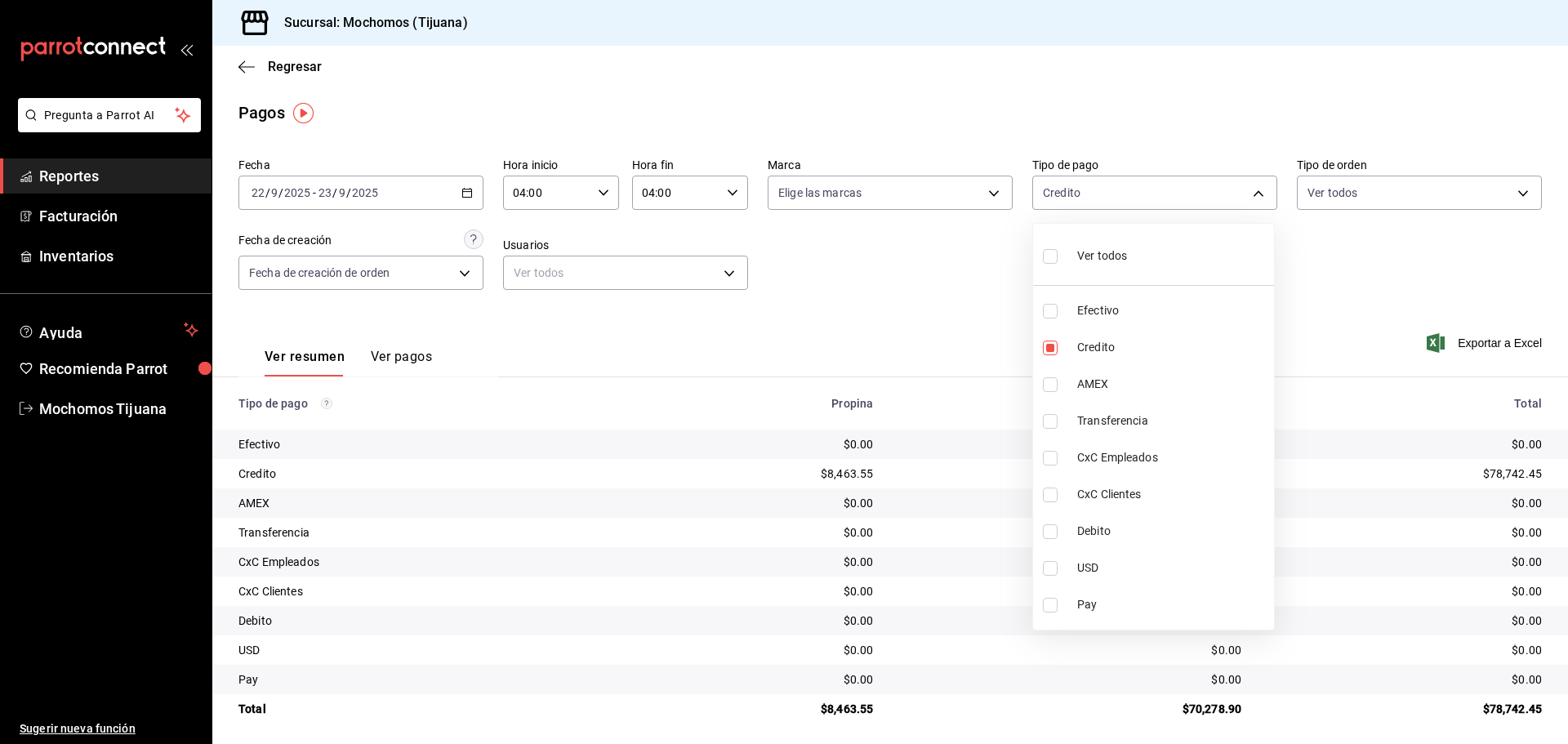
checkbox input "true"
